Goal: Navigation & Orientation: Find specific page/section

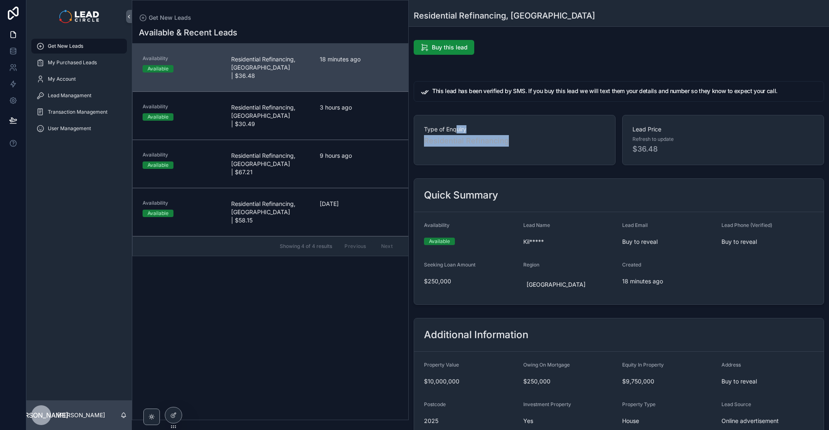
drag, startPoint x: 456, startPoint y: 127, endPoint x: 530, endPoint y: 159, distance: 80.2
click at [530, 159] on div "Type of Enquiry Residential Refinancing" at bounding box center [515, 140] width 202 height 50
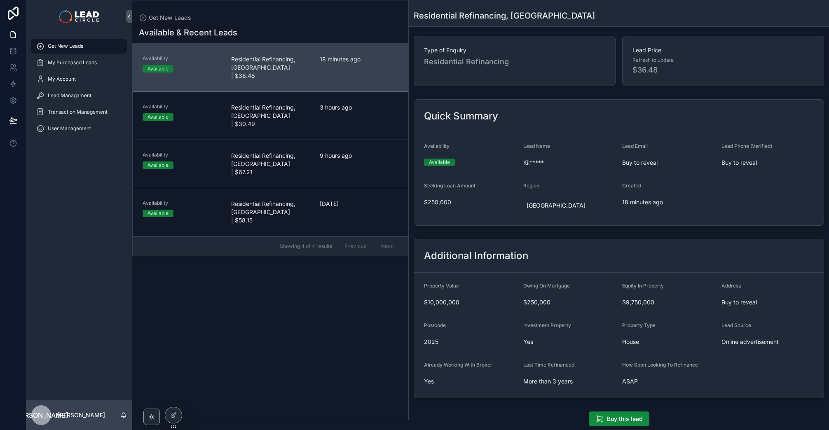
scroll to position [80, 0]
click at [80, 134] on div "User Management" at bounding box center [79, 128] width 86 height 13
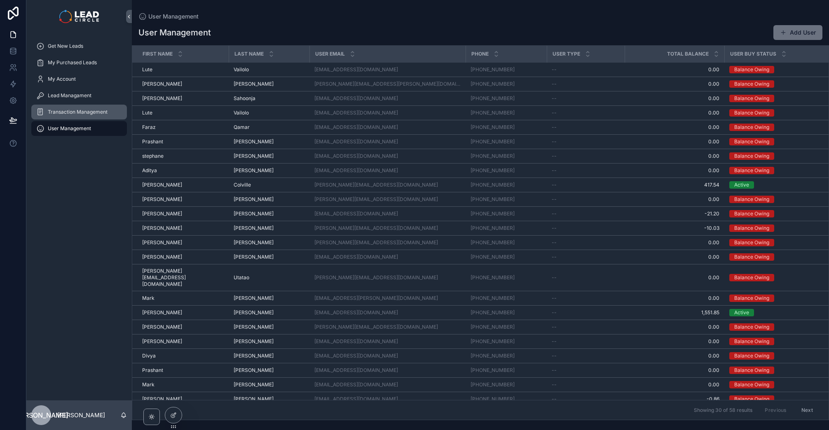
click at [83, 117] on div "Transaction Management" at bounding box center [79, 112] width 86 height 13
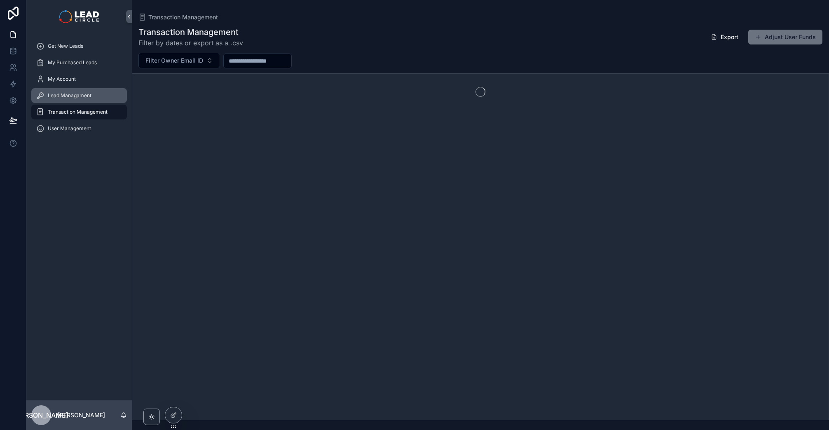
click at [74, 97] on span "Lead Managament" at bounding box center [70, 95] width 44 height 7
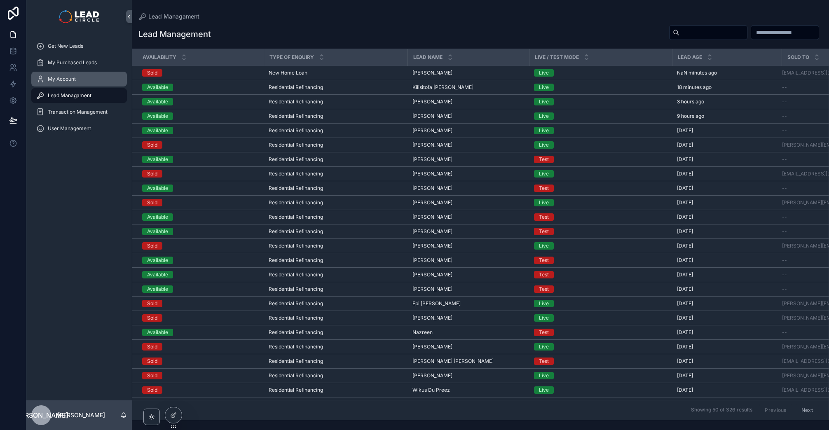
click at [73, 78] on span "My Account" at bounding box center [62, 79] width 28 height 7
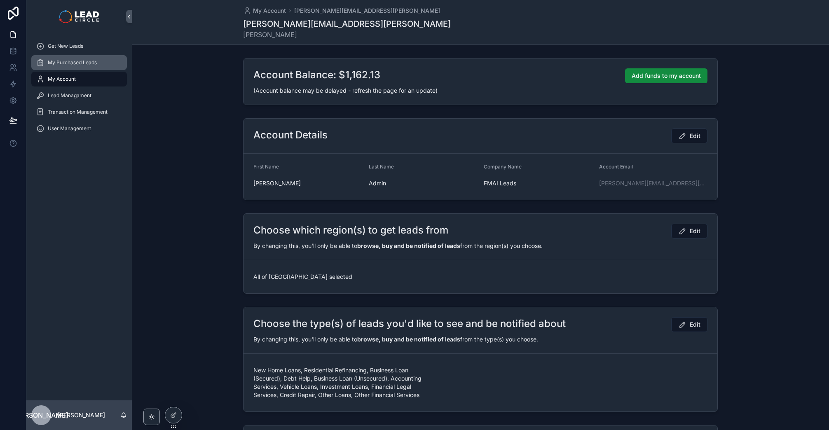
click at [71, 62] on span "My Purchased Leads" at bounding box center [72, 62] width 49 height 7
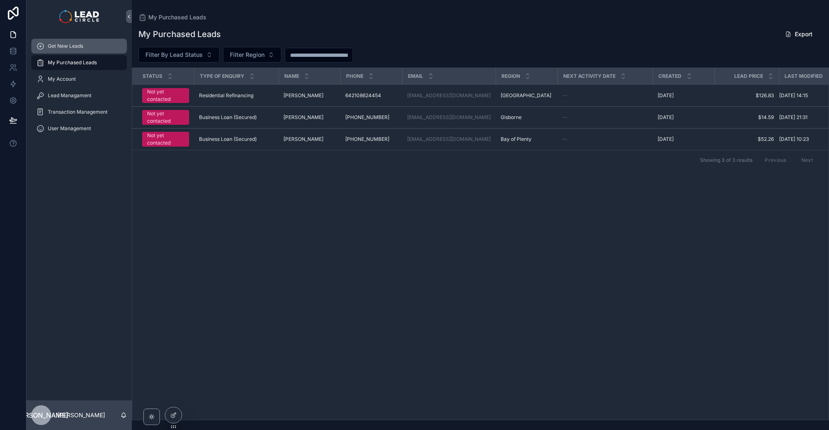
click at [73, 46] on span "Get New Leads" at bounding box center [65, 46] width 35 height 7
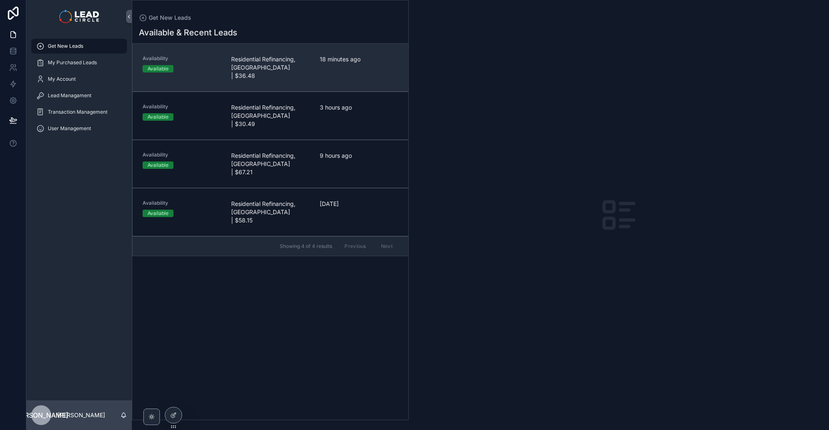
click at [333, 63] on span "18 minutes ago" at bounding box center [359, 59] width 79 height 8
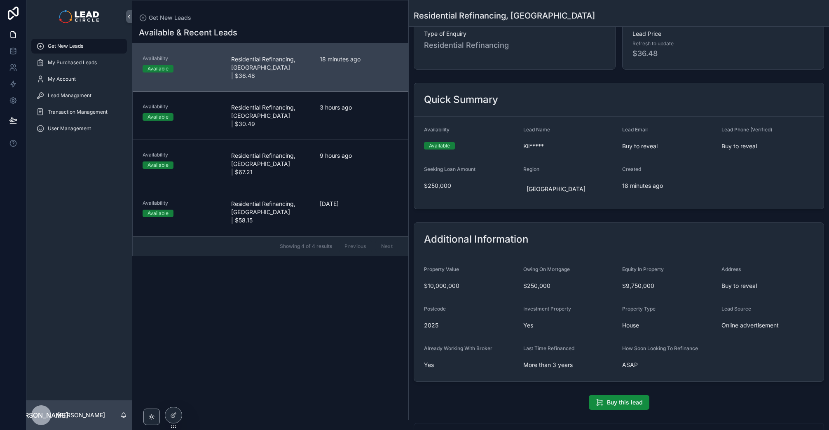
scroll to position [164, 0]
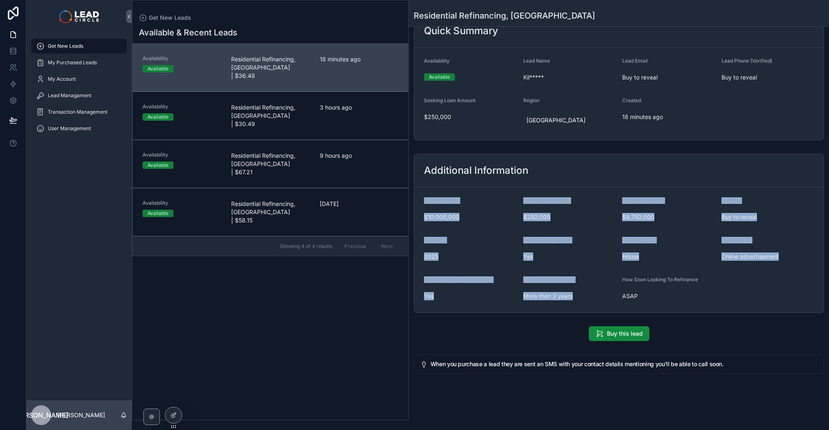
drag, startPoint x: 552, startPoint y: 315, endPoint x: 517, endPoint y: 179, distance: 140.2
click at [517, 179] on div "Additional Information Property Value $10,000,000 Owing On Mortgage $250,000 Eq…" at bounding box center [619, 233] width 420 height 166
click at [516, 179] on div "Additional Information" at bounding box center [619, 170] width 410 height 33
drag, startPoint x: 516, startPoint y: 179, endPoint x: 518, endPoint y: 307, distance: 127.8
click at [518, 307] on div "Additional Information Property Value $10,000,000 Owing On Mortgage $250,000 Eq…" at bounding box center [619, 234] width 411 height 160
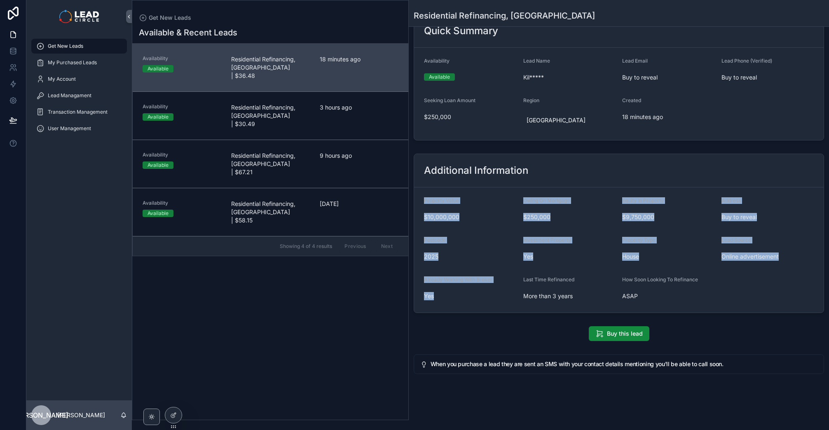
click at [518, 307] on form "Property Value $10,000,000 Owing On Mortgage $250,000 Equity In Property $9,750…" at bounding box center [619, 250] width 410 height 125
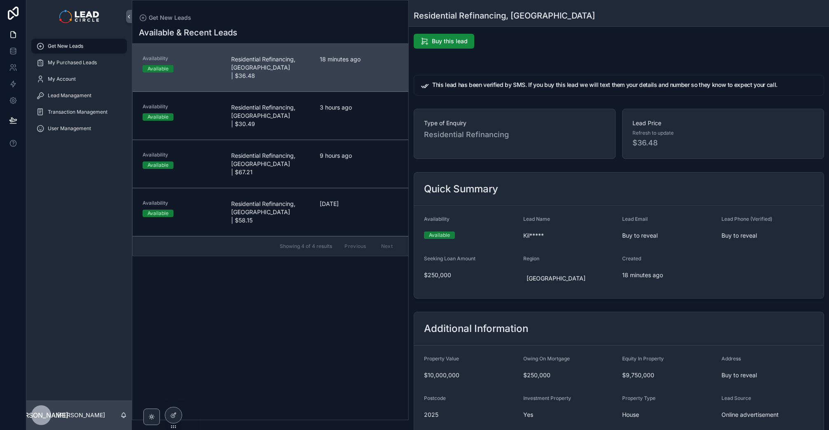
scroll to position [0, 0]
